Goal: Transaction & Acquisition: Purchase product/service

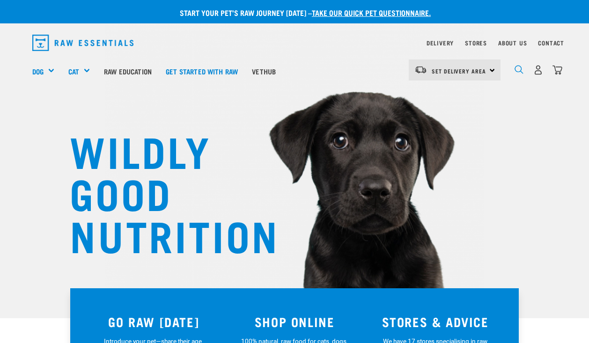
click at [520, 71] on img "dropdown navigation" at bounding box center [518, 69] width 9 height 9
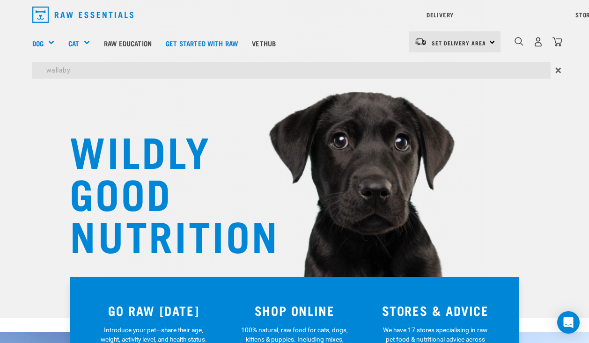
type input "wallaby"
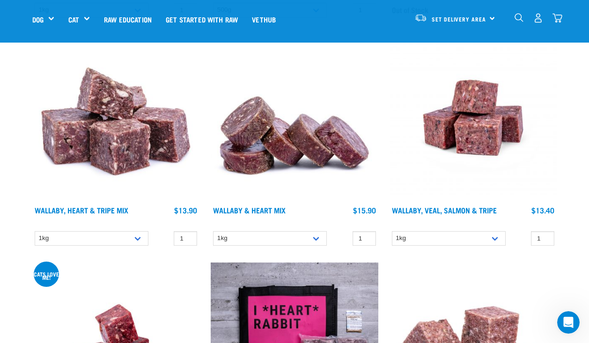
scroll to position [337, 0]
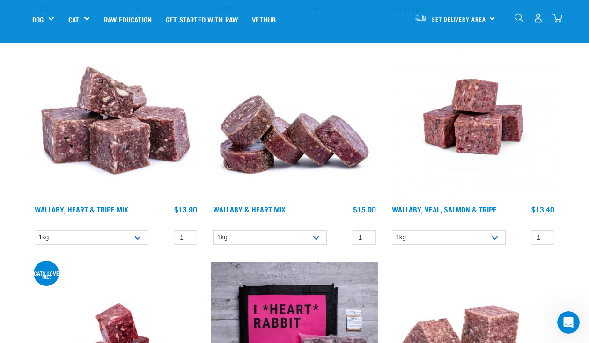
click at [119, 162] on img at bounding box center [115, 116] width 167 height 167
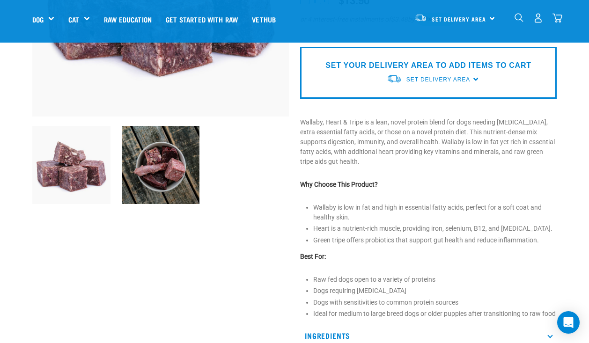
scroll to position [209, 0]
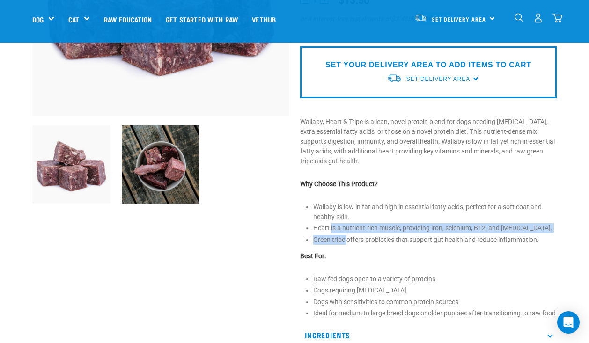
drag, startPoint x: 330, startPoint y: 226, endPoint x: 347, endPoint y: 235, distance: 18.4
click at [347, 235] on ul "Wallaby is low in fat and high in essential fatty acids, perfect for a soft coa…" at bounding box center [434, 223] width 243 height 43
click at [347, 235] on li "Green tripe offers probiotics that support gut health and reduce inflammation." at bounding box center [434, 240] width 243 height 10
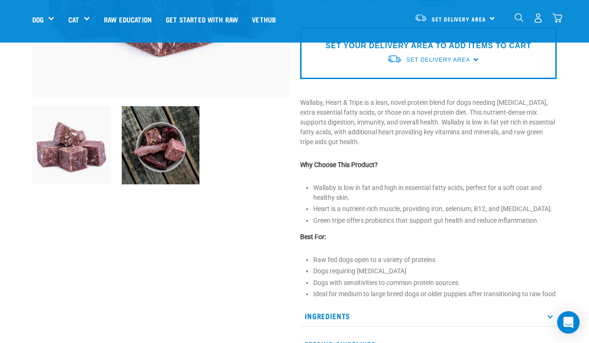
scroll to position [228, 0]
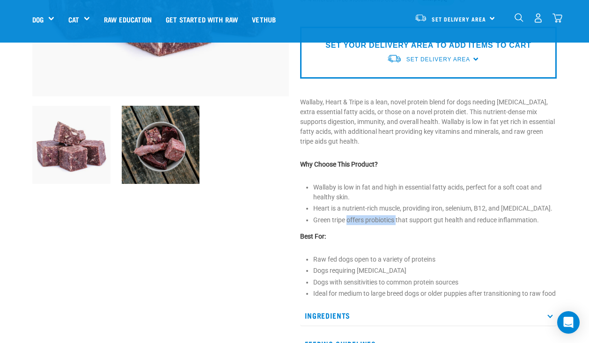
drag, startPoint x: 347, startPoint y: 218, endPoint x: 396, endPoint y: 218, distance: 49.1
click at [396, 218] on li "Green tripe offers probiotics that support gut health and reduce inflammation." at bounding box center [434, 220] width 243 height 10
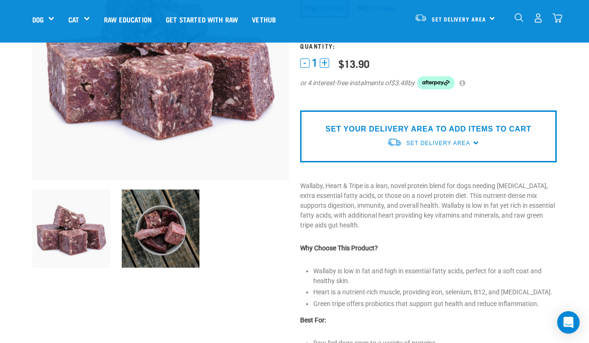
scroll to position [147, 0]
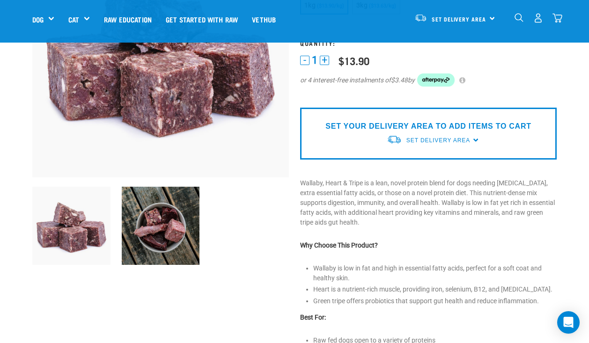
click at [155, 221] on img at bounding box center [161, 226] width 78 height 78
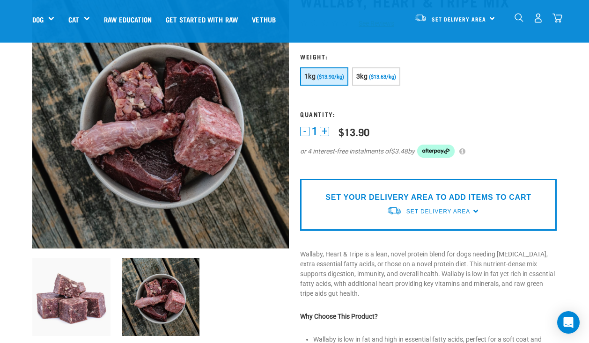
scroll to position [78, 0]
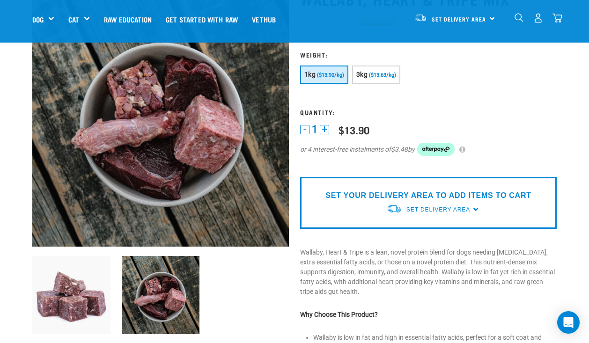
click at [87, 270] on img at bounding box center [71, 295] width 78 height 78
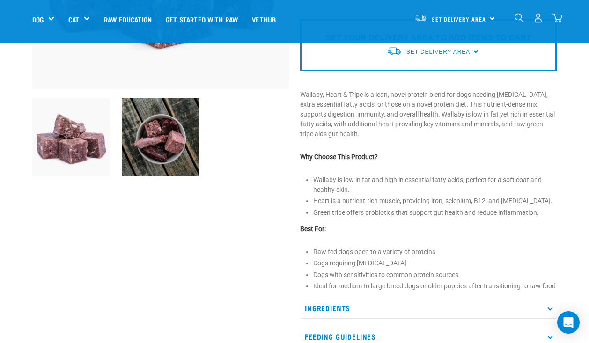
scroll to position [238, 0]
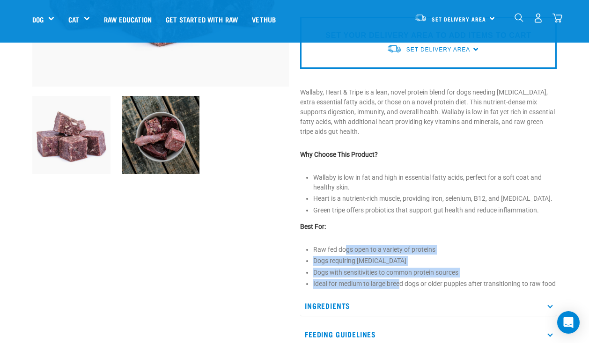
drag, startPoint x: 347, startPoint y: 246, endPoint x: 400, endPoint y: 280, distance: 62.6
click at [400, 280] on ul "Raw fed dogs open to a variety of proteins Dogs requiring weight management Dog…" at bounding box center [434, 267] width 243 height 44
click at [400, 280] on li "Ideal for medium to large breed dogs or older puppies after transitioning to ra…" at bounding box center [434, 284] width 243 height 10
drag, startPoint x: 356, startPoint y: 260, endPoint x: 382, endPoint y: 280, distance: 33.4
click at [382, 280] on ul "Raw fed dogs open to a variety of proteins Dogs requiring weight management Dog…" at bounding box center [434, 267] width 243 height 44
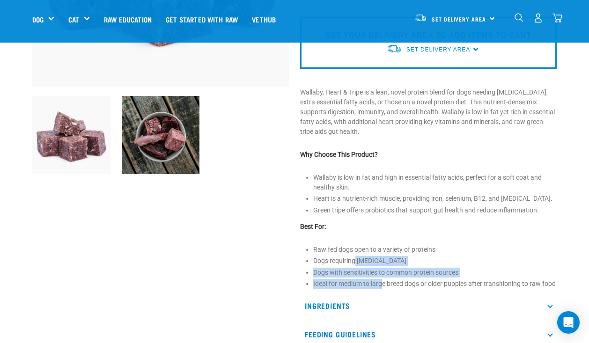
click at [382, 280] on li "Ideal for medium to large breed dogs or older puppies after transitioning to ra…" at bounding box center [434, 284] width 243 height 10
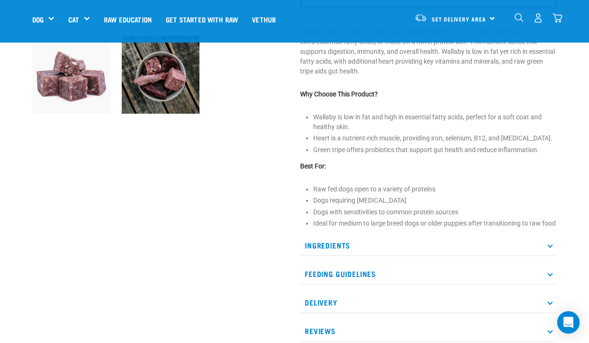
scroll to position [299, 0]
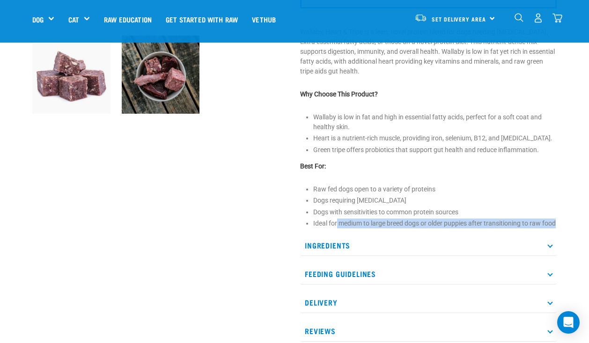
drag, startPoint x: 336, startPoint y: 224, endPoint x: 367, endPoint y: 231, distance: 32.2
click at [367, 228] on li "Ideal for medium to large breed dogs or older puppies after transitioning to ra…" at bounding box center [434, 223] width 243 height 10
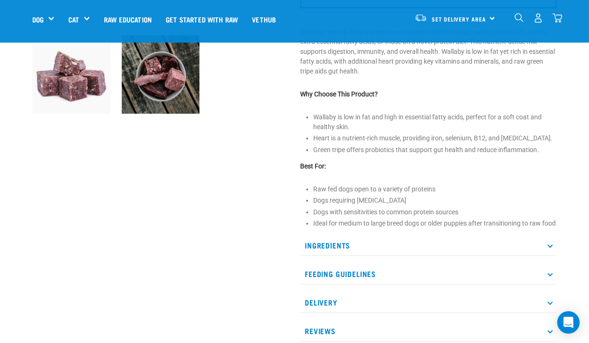
click at [366, 255] on p "Ingredients" at bounding box center [428, 245] width 256 height 21
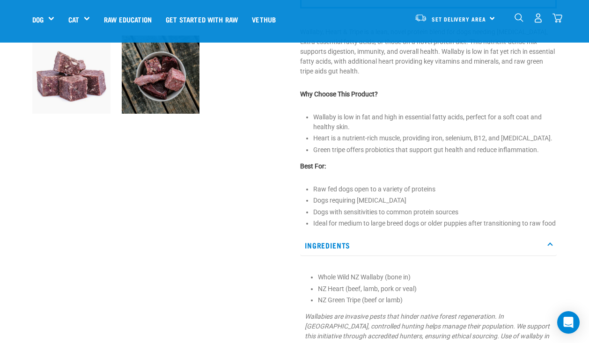
click at [366, 255] on p "Ingredients" at bounding box center [428, 245] width 256 height 21
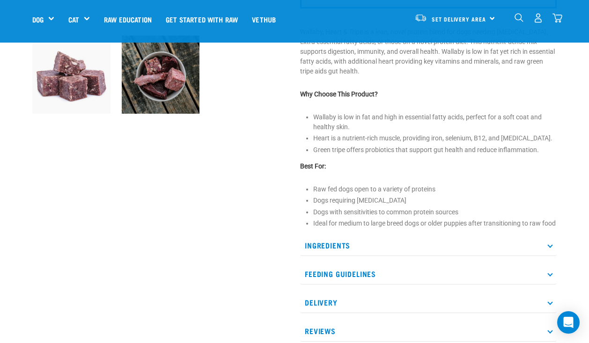
click at [348, 248] on p "Ingredients" at bounding box center [428, 245] width 256 height 21
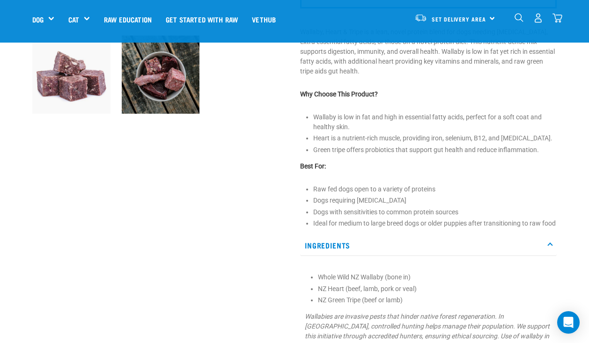
click at [348, 251] on p "Ingredients" at bounding box center [428, 245] width 256 height 21
